Goal: Register for event/course

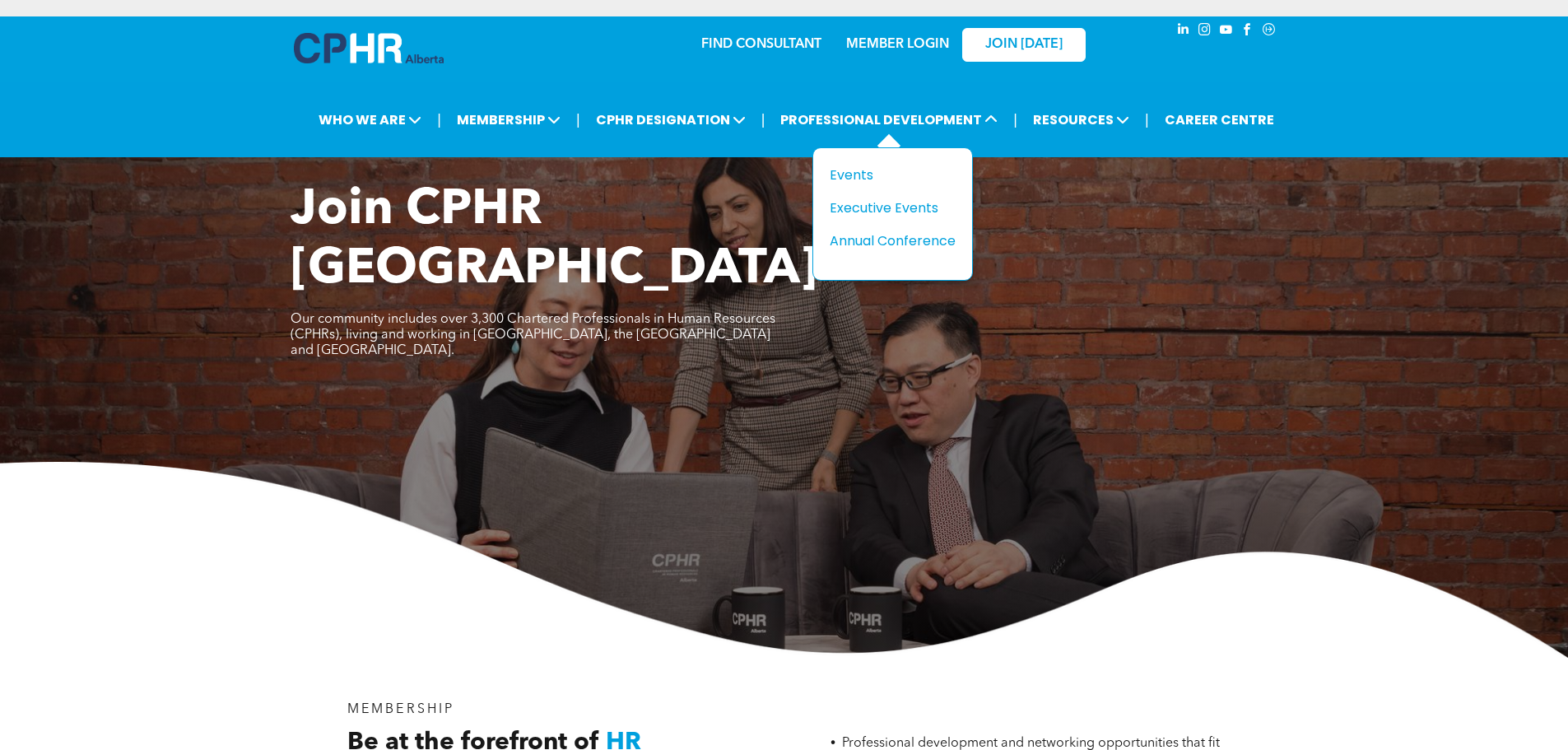
click at [854, 163] on div "Title Events Executive Events Annual Conference" at bounding box center [892, 215] width 161 height 134
click at [854, 166] on div "Events" at bounding box center [886, 176] width 114 height 21
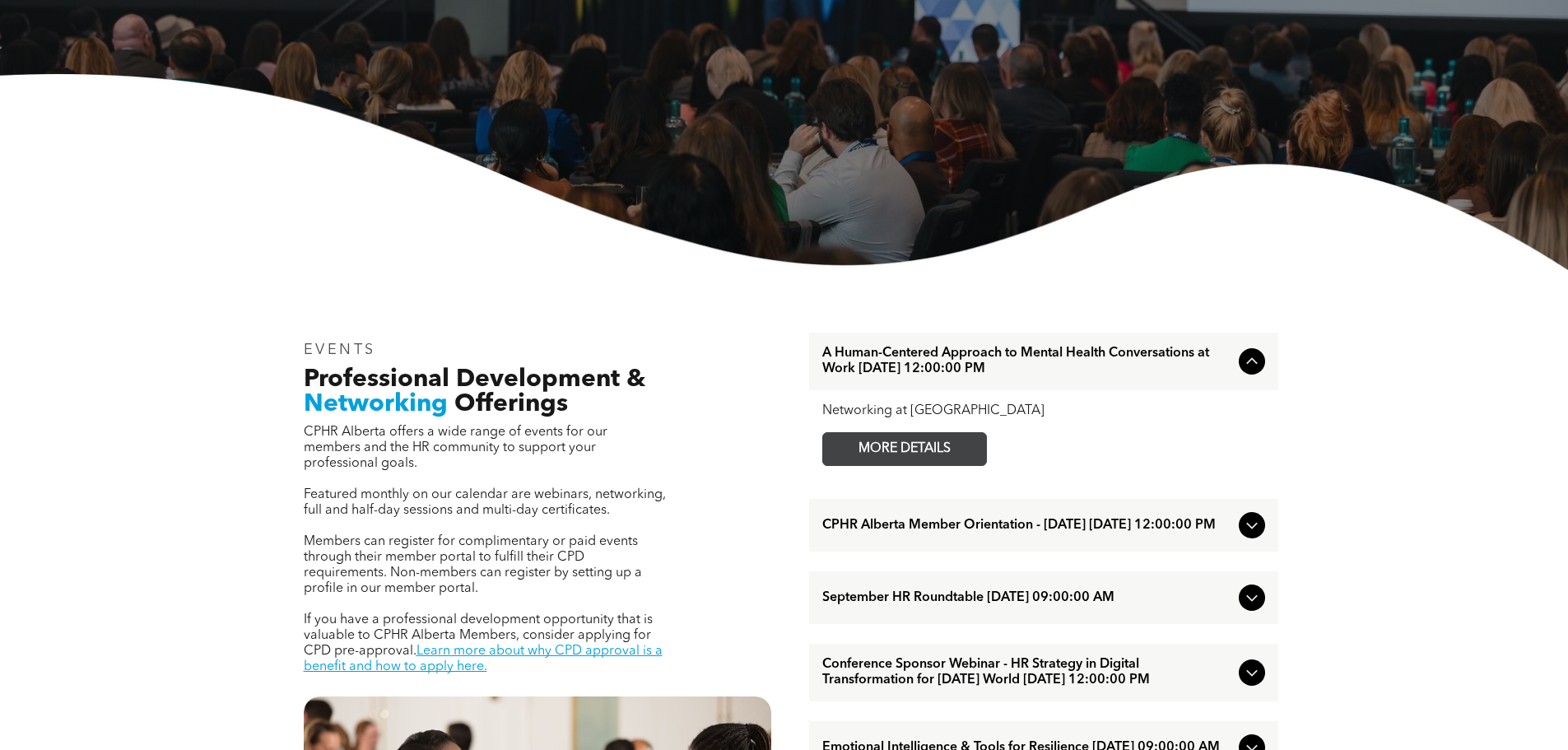
scroll to position [329, 0]
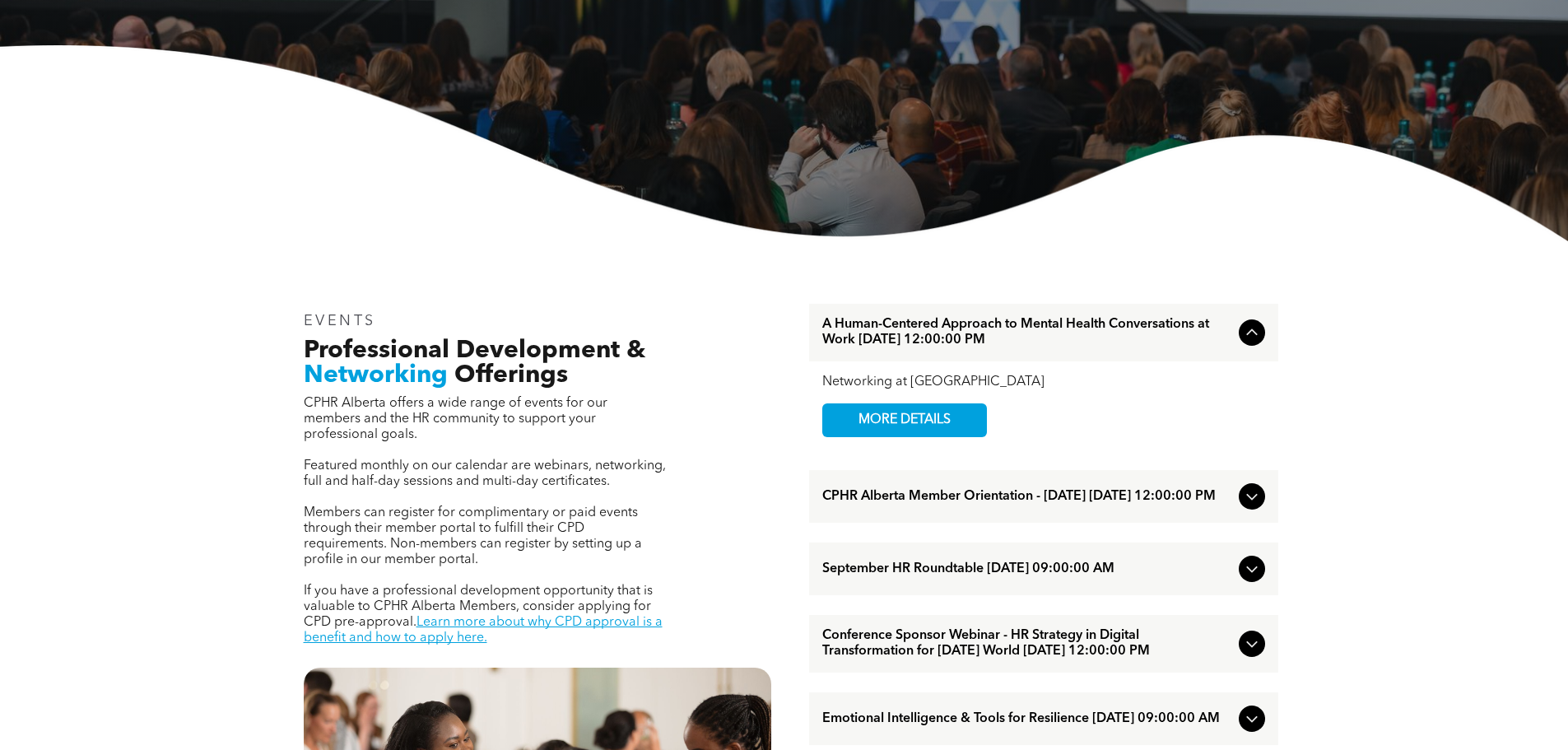
click at [1180, 337] on span "A Human-Centered Approach to Mental Health Conversations at Work [DATE] 12:00:0…" at bounding box center [1028, 333] width 410 height 31
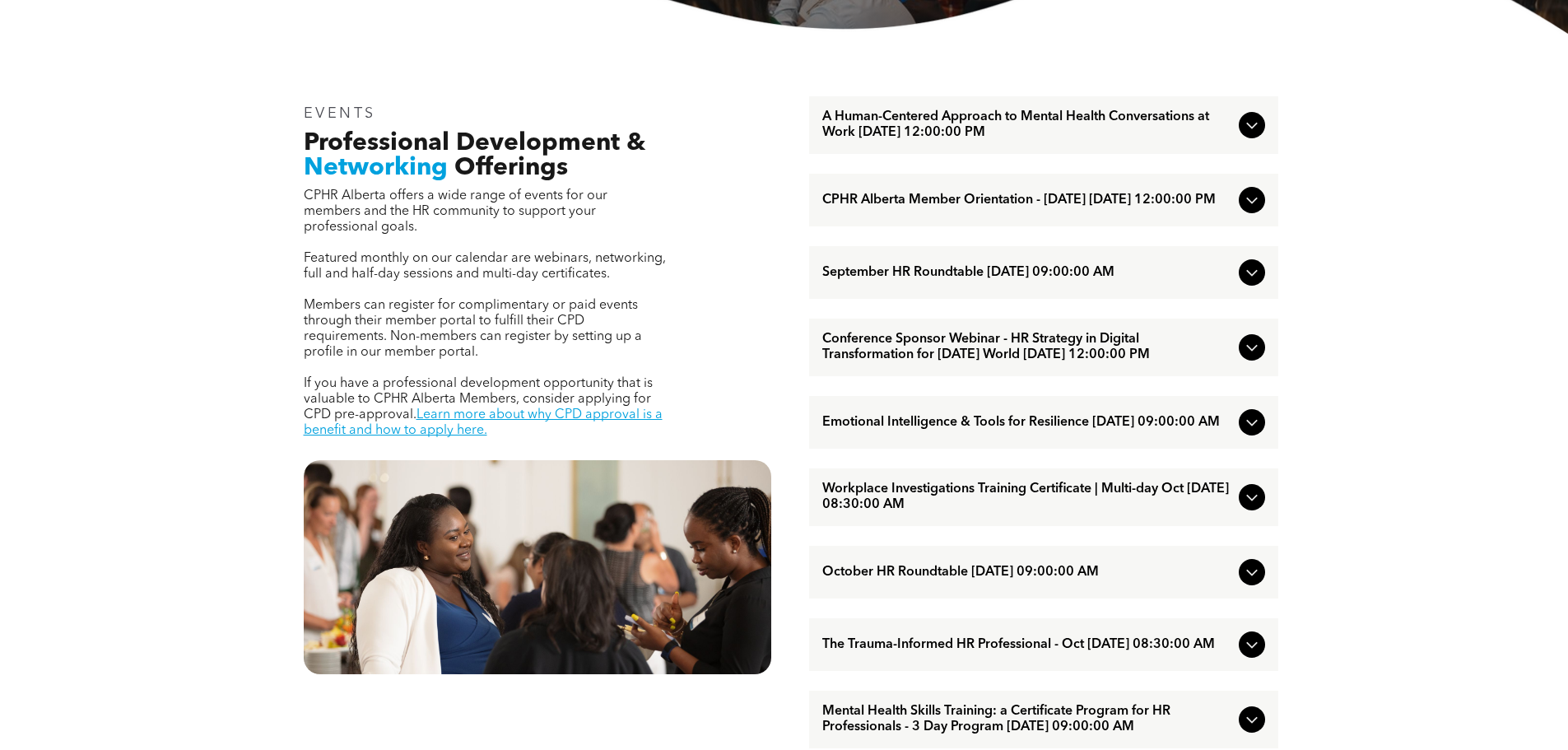
scroll to position [576, 0]
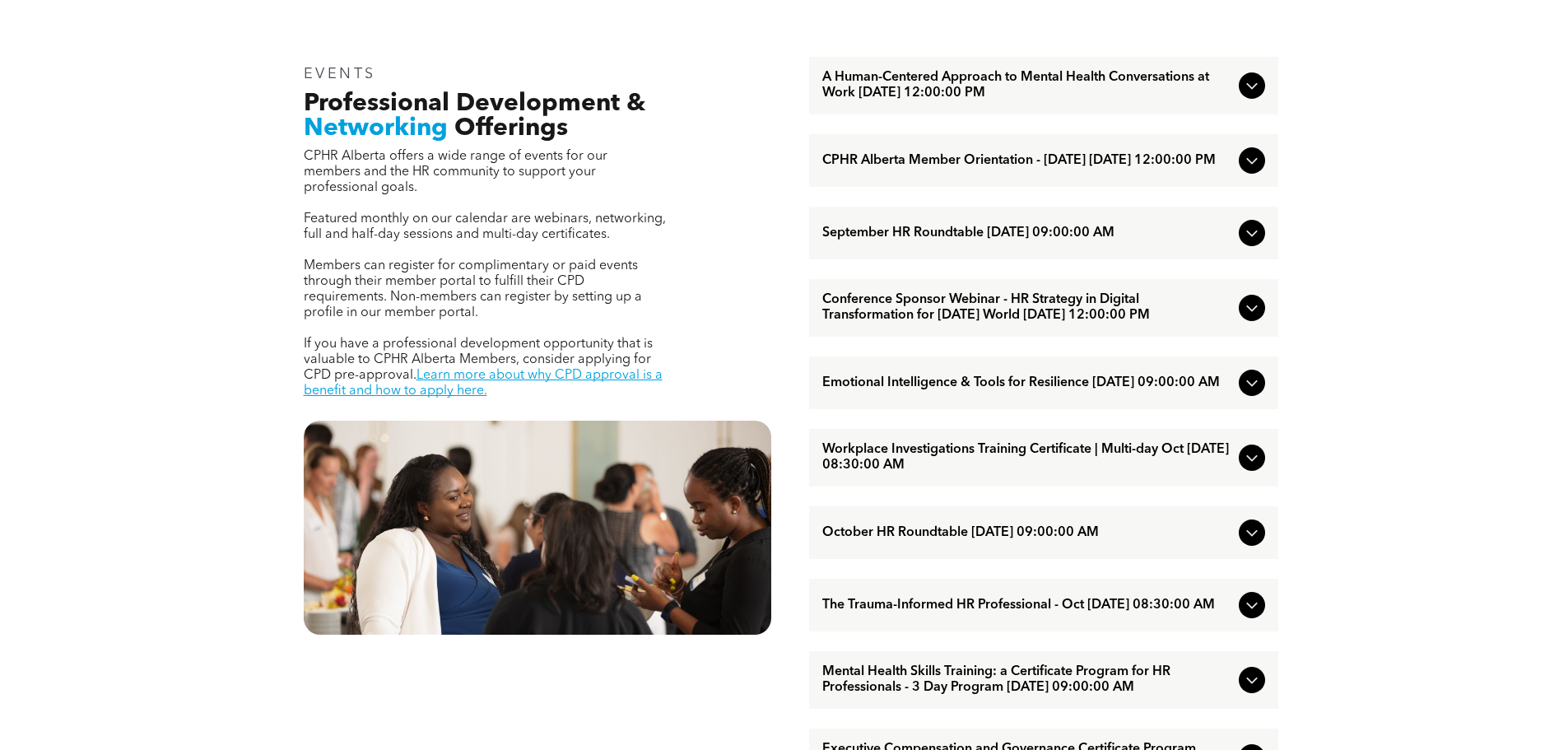
click at [980, 391] on span "Emotional Intelligence & Tools for Resilience [DATE] 09:00:00 AM" at bounding box center [1028, 383] width 410 height 16
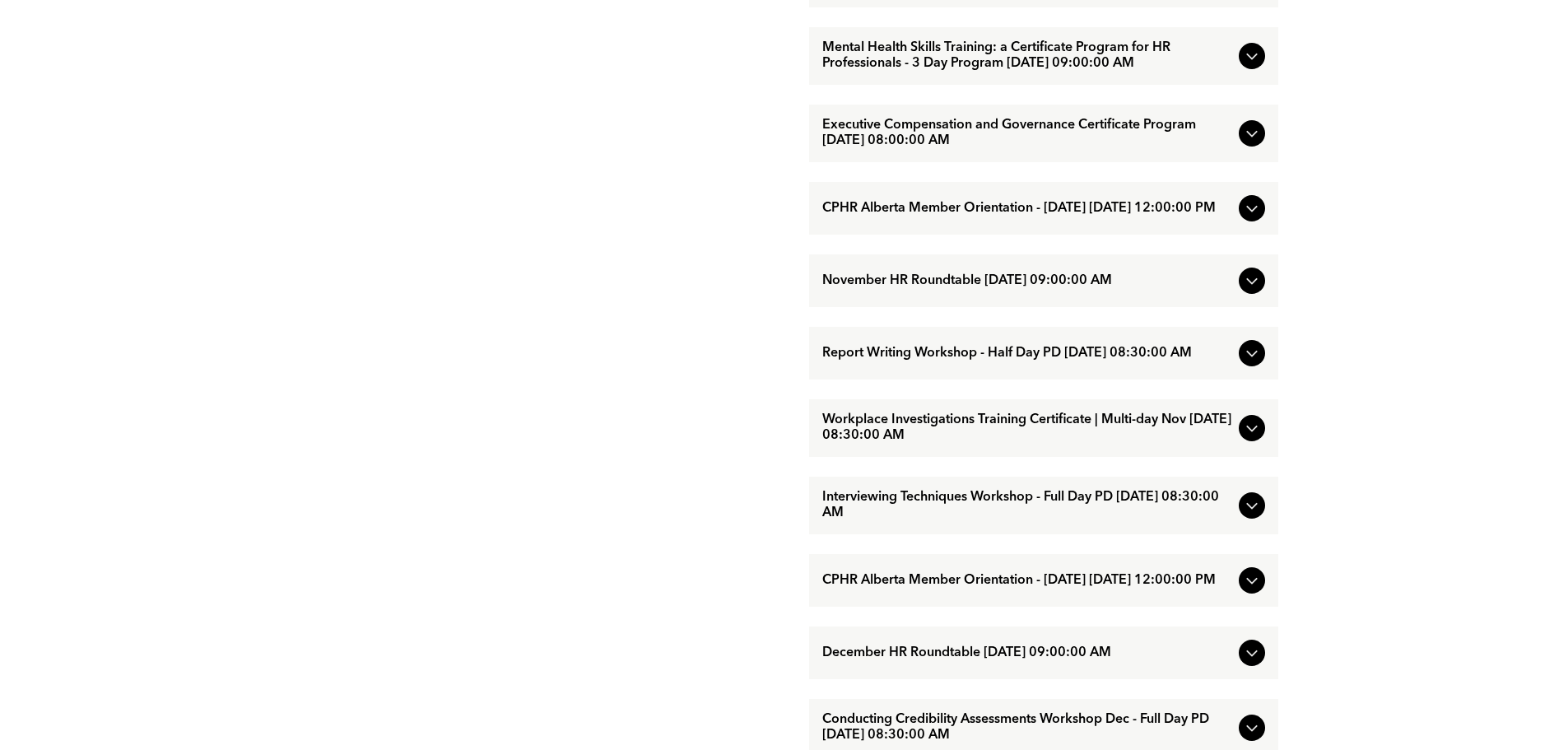
scroll to position [1317, 0]
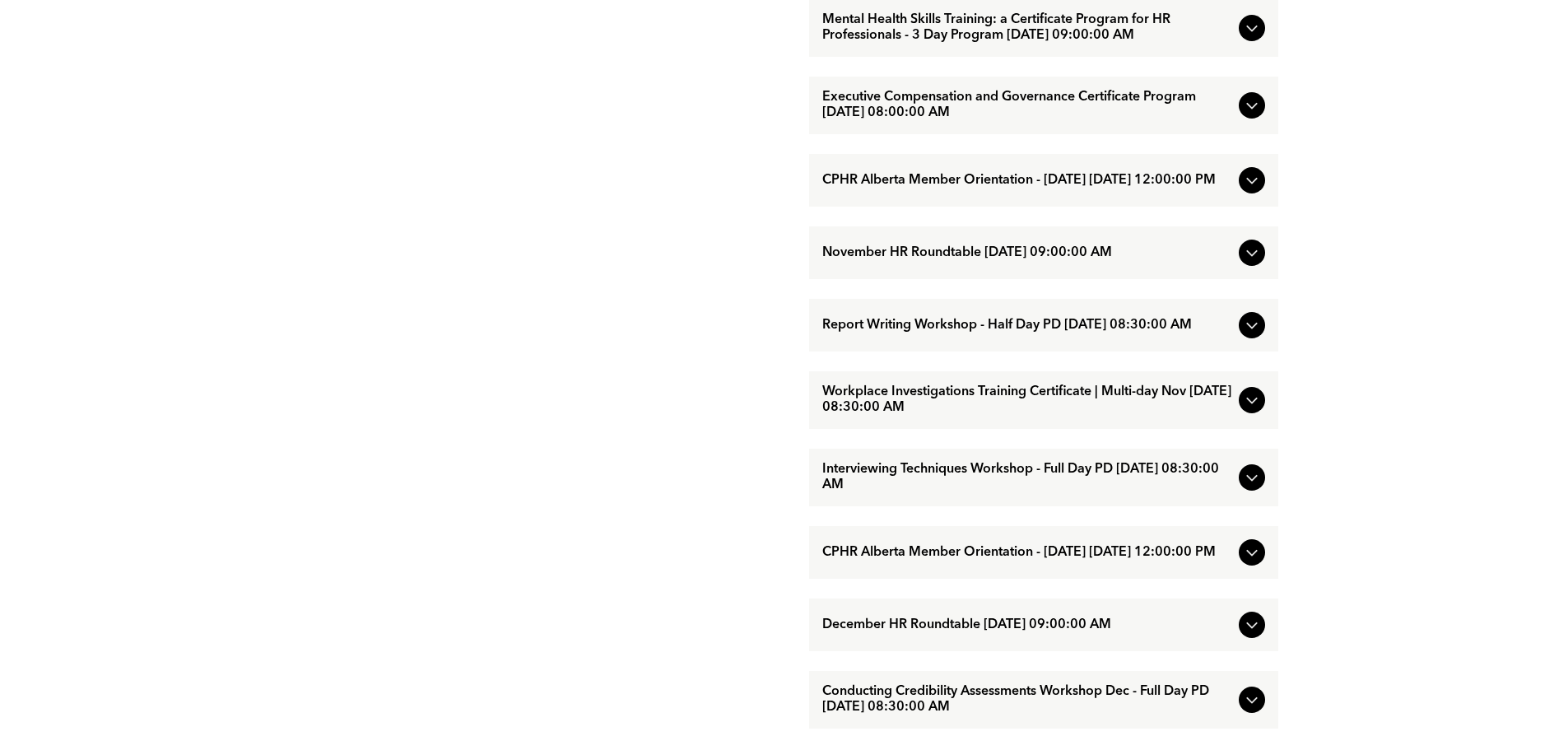
click at [1063, 416] on span "Workplace Investigations Training Certificate | Multi-day Nov November/18/2025 …" at bounding box center [1028, 401] width 410 height 31
